Goal: Information Seeking & Learning: Learn about a topic

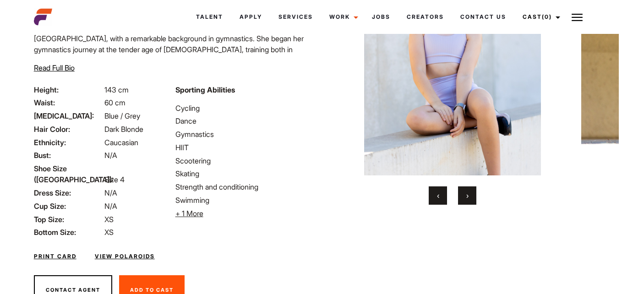
scroll to position [103, 0]
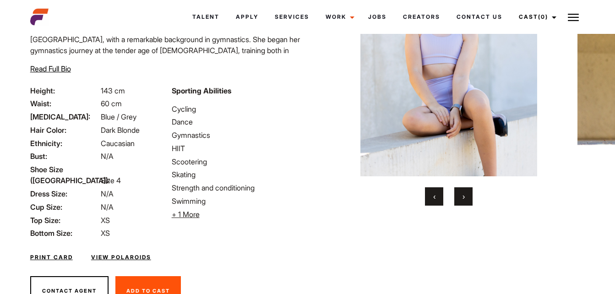
click at [122, 253] on link "View Polaroids" at bounding box center [121, 257] width 60 height 8
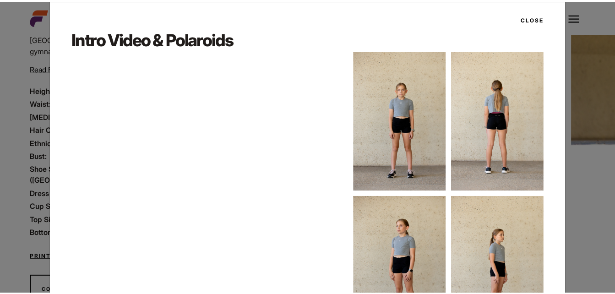
scroll to position [12, 0]
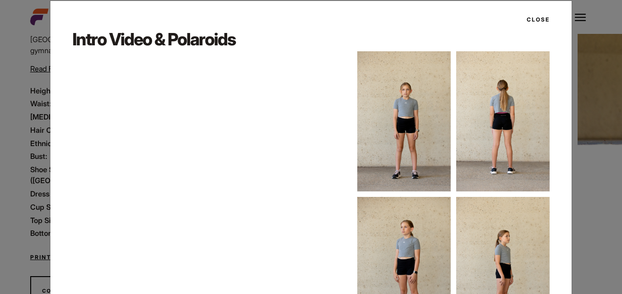
click at [540, 19] on button "Close" at bounding box center [535, 20] width 28 height 16
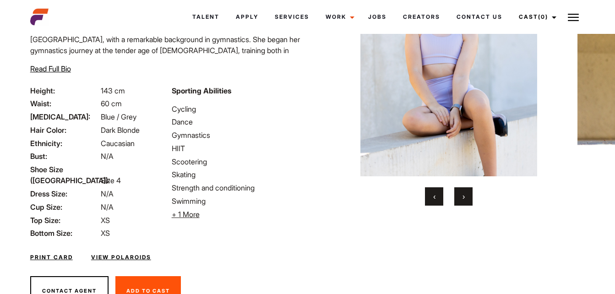
click at [461, 192] on button "›" at bounding box center [463, 196] width 18 height 18
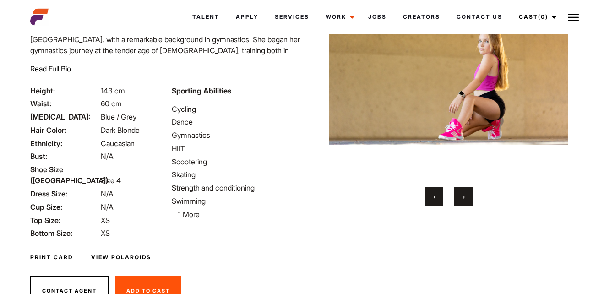
click at [461, 192] on button "›" at bounding box center [463, 196] width 18 height 18
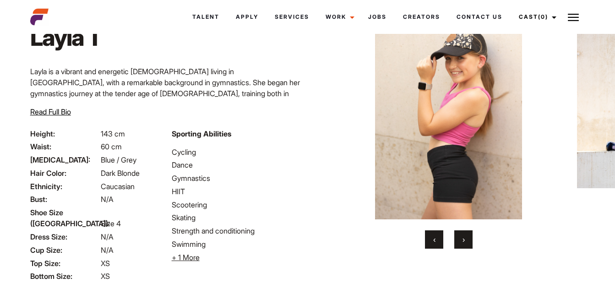
scroll to position [62, 0]
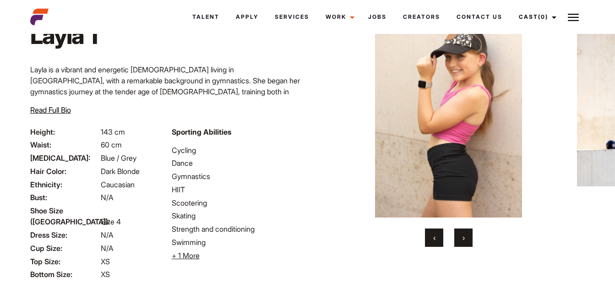
click at [465, 239] on span "›" at bounding box center [464, 237] width 2 height 9
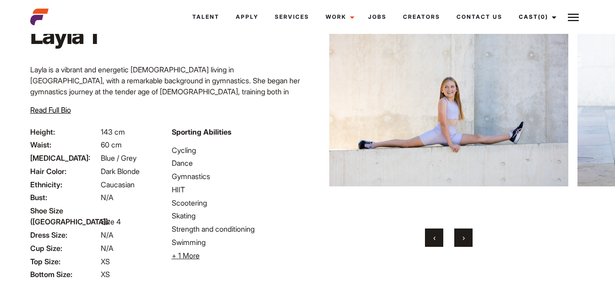
click at [465, 239] on span "›" at bounding box center [464, 237] width 2 height 9
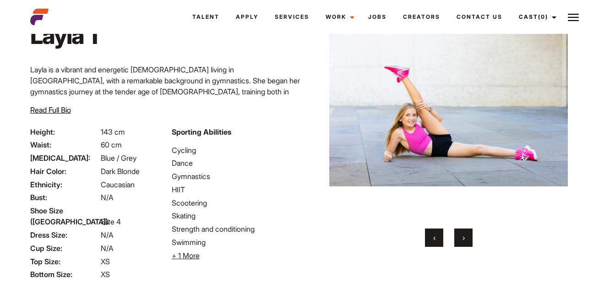
click at [465, 239] on span "›" at bounding box center [464, 237] width 2 height 9
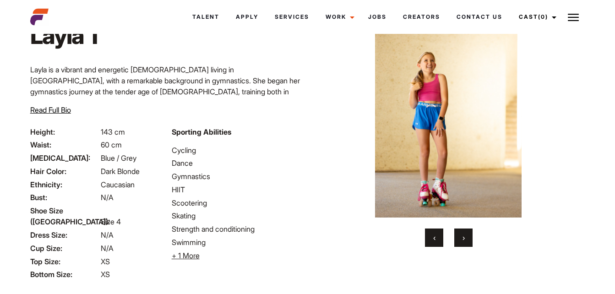
click at [465, 239] on span "›" at bounding box center [464, 237] width 2 height 9
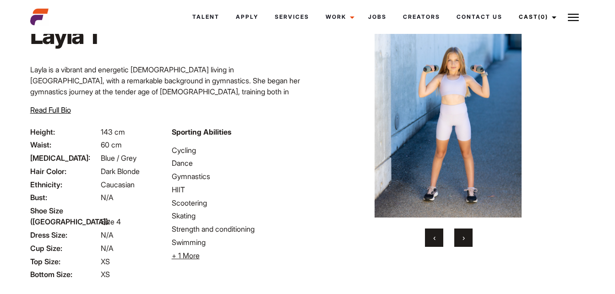
click at [445, 88] on img at bounding box center [448, 107] width 239 height 221
click at [451, 121] on img at bounding box center [448, 107] width 239 height 221
click at [463, 235] on span "›" at bounding box center [464, 237] width 2 height 9
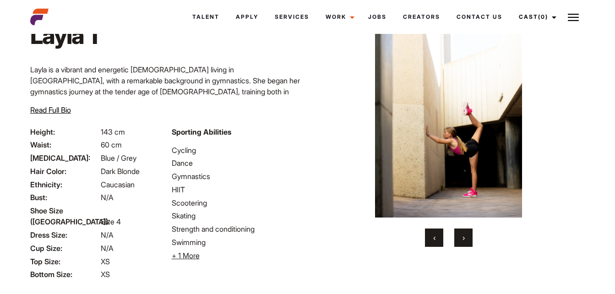
click at [463, 235] on span "›" at bounding box center [464, 237] width 2 height 9
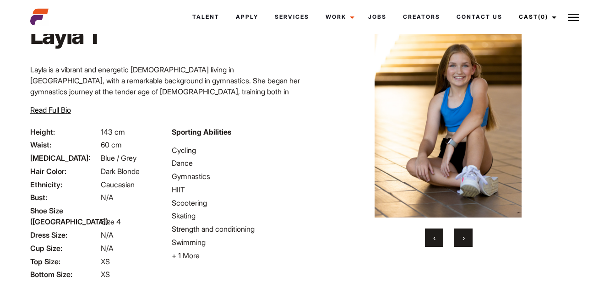
click at [463, 235] on span "›" at bounding box center [464, 237] width 2 height 9
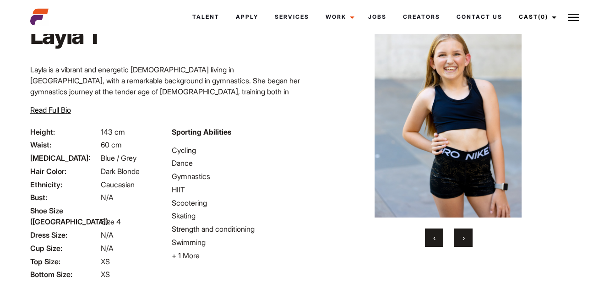
click at [463, 235] on span "›" at bounding box center [464, 237] width 2 height 9
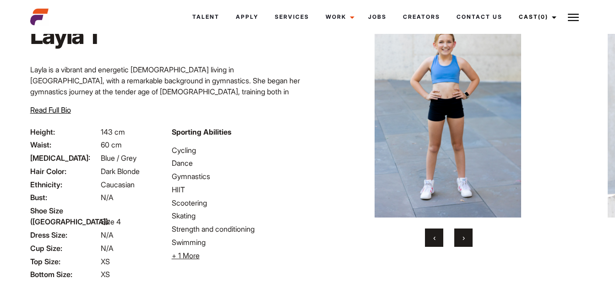
click at [463, 235] on span "›" at bounding box center [464, 237] width 2 height 9
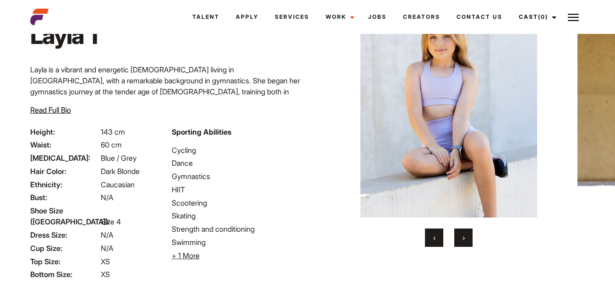
click at [463, 235] on span "›" at bounding box center [464, 237] width 2 height 9
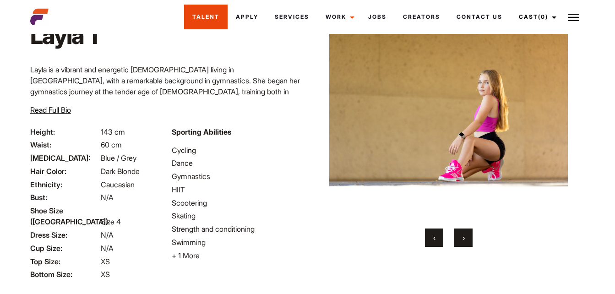
click at [209, 16] on link "Talent" at bounding box center [206, 17] width 44 height 25
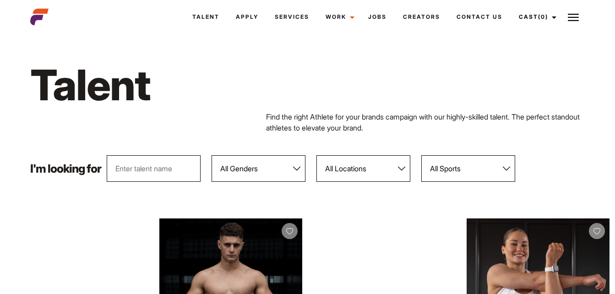
click at [295, 167] on select "All Genders [DEMOGRAPHIC_DATA] [DEMOGRAPHIC_DATA]" at bounding box center [259, 168] width 94 height 27
select select "104"
click at [212, 155] on select "All Genders [DEMOGRAPHIC_DATA] [DEMOGRAPHIC_DATA]" at bounding box center [259, 168] width 94 height 27
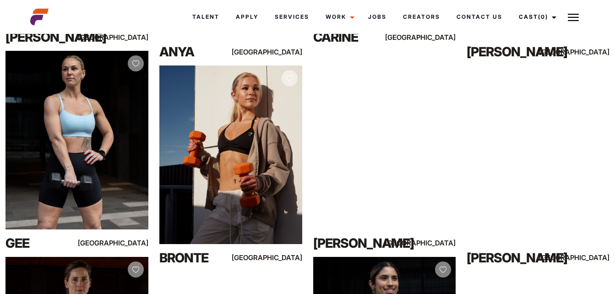
scroll to position [783, 0]
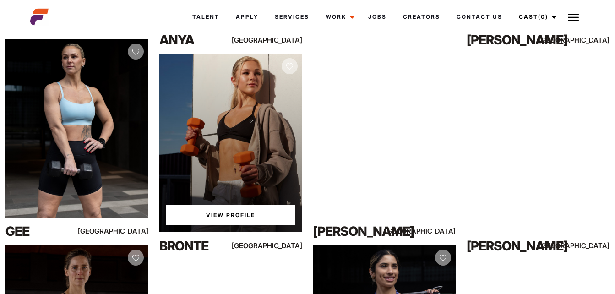
click at [225, 146] on div "View Profile" at bounding box center [230, 143] width 143 height 179
click at [237, 213] on link "View Profile" at bounding box center [230, 215] width 129 height 20
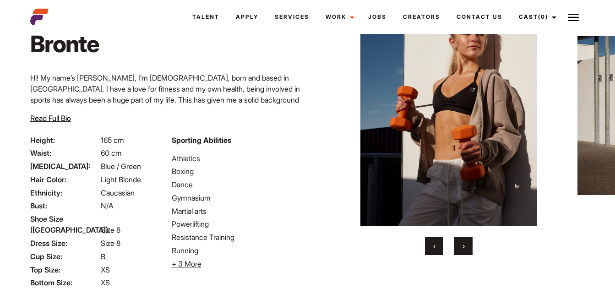
scroll to position [57, 0]
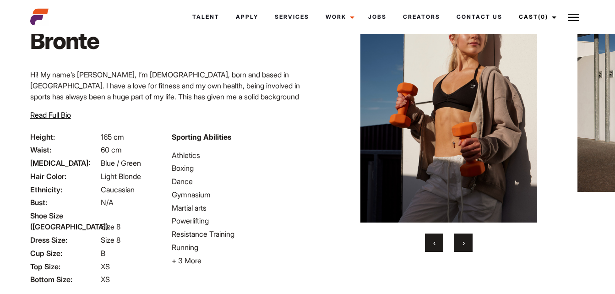
click at [469, 239] on button "›" at bounding box center [463, 243] width 18 height 18
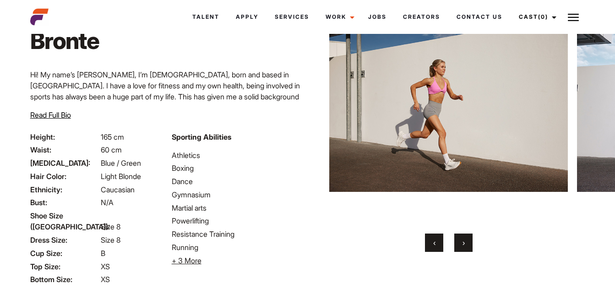
click at [469, 239] on button "›" at bounding box center [463, 243] width 18 height 18
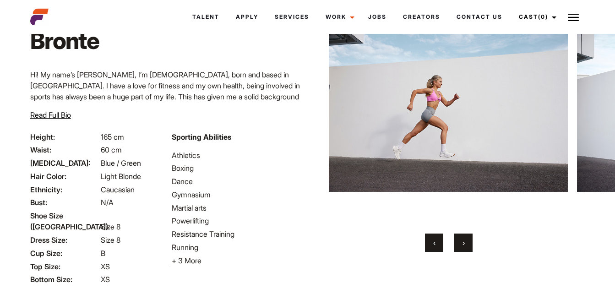
click at [469, 239] on button "›" at bounding box center [463, 243] width 18 height 18
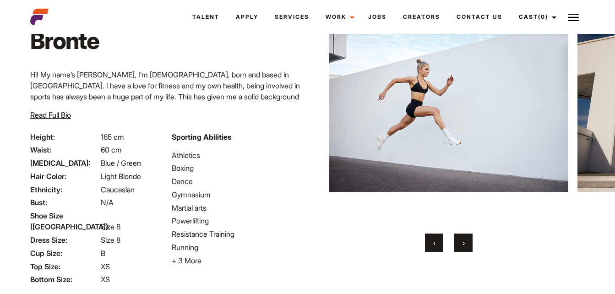
click at [469, 239] on button "›" at bounding box center [463, 243] width 18 height 18
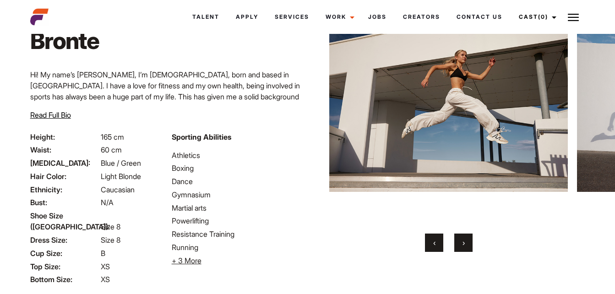
click at [469, 239] on button "›" at bounding box center [463, 243] width 18 height 18
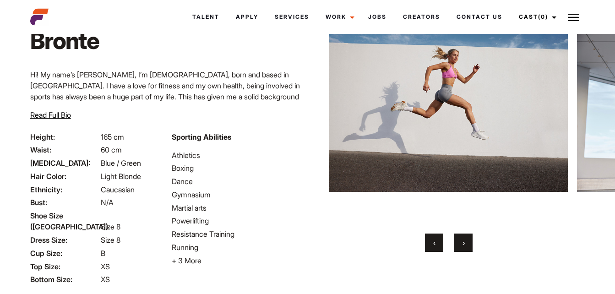
click at [469, 239] on button "›" at bounding box center [463, 243] width 18 height 18
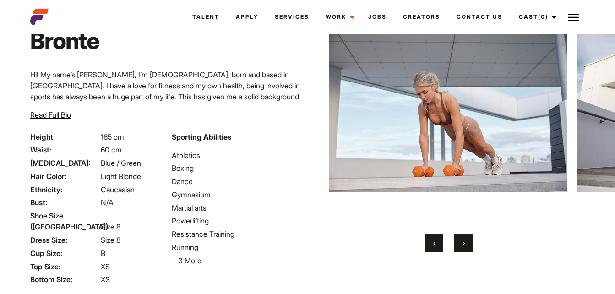
click at [469, 239] on button "›" at bounding box center [463, 243] width 18 height 18
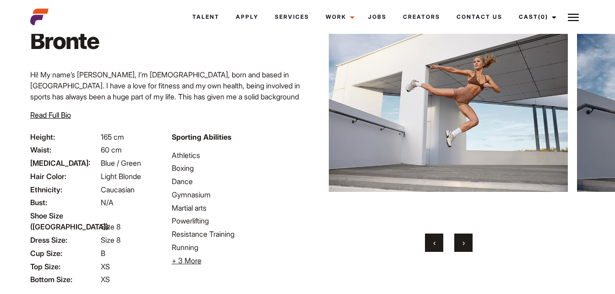
click at [469, 239] on button "›" at bounding box center [463, 243] width 18 height 18
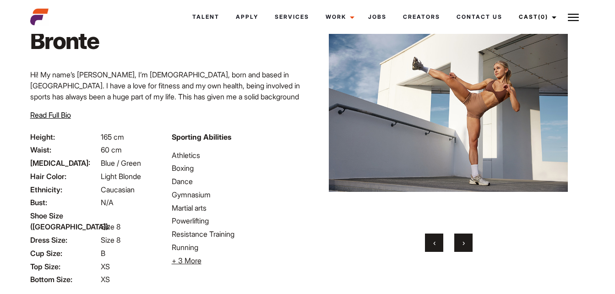
click at [469, 239] on button "›" at bounding box center [463, 243] width 18 height 18
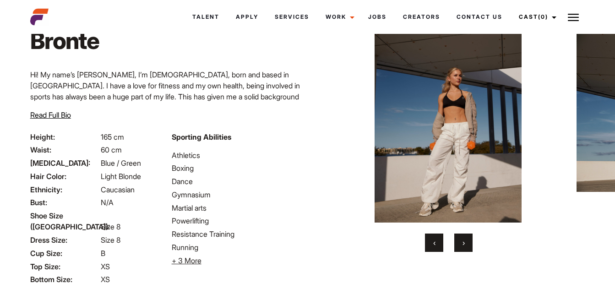
click at [439, 238] on button "‹" at bounding box center [434, 243] width 18 height 18
